Goal: Browse casually

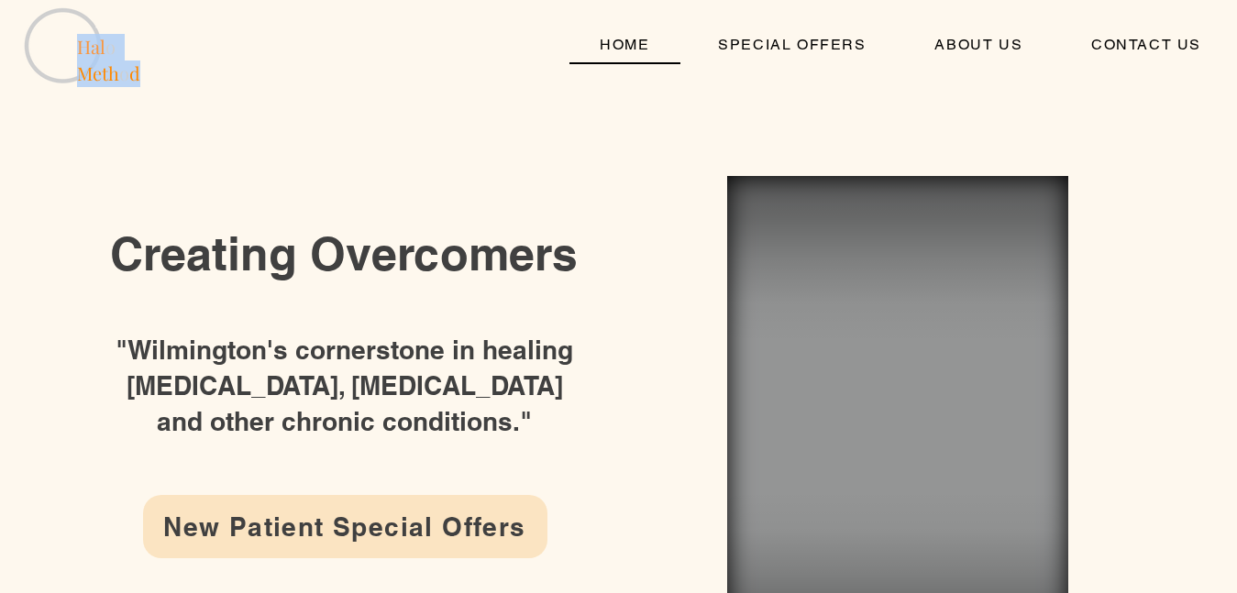
drag, startPoint x: 77, startPoint y: 49, endPoint x: 142, endPoint y: 84, distance: 74.3
click at [142, 84] on h2 "Hal o Meth o d" at bounding box center [123, 60] width 93 height 53
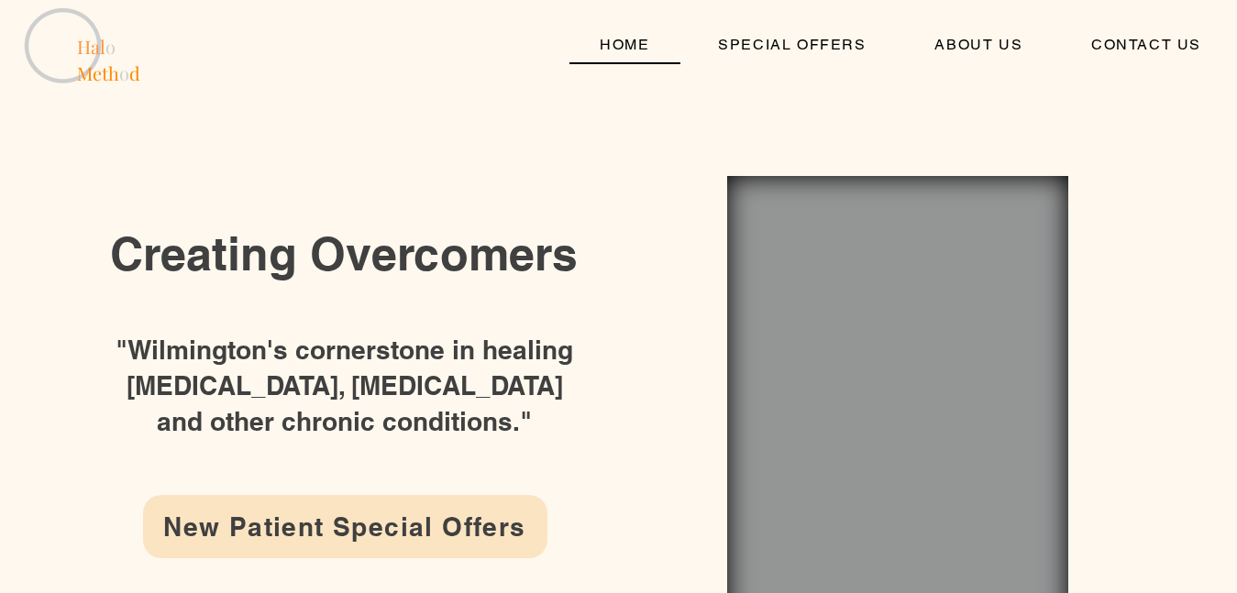
click at [152, 147] on div "main content" at bounding box center [618, 75] width 1237 height 150
